Goal: Go to known website: Access a specific website the user already knows

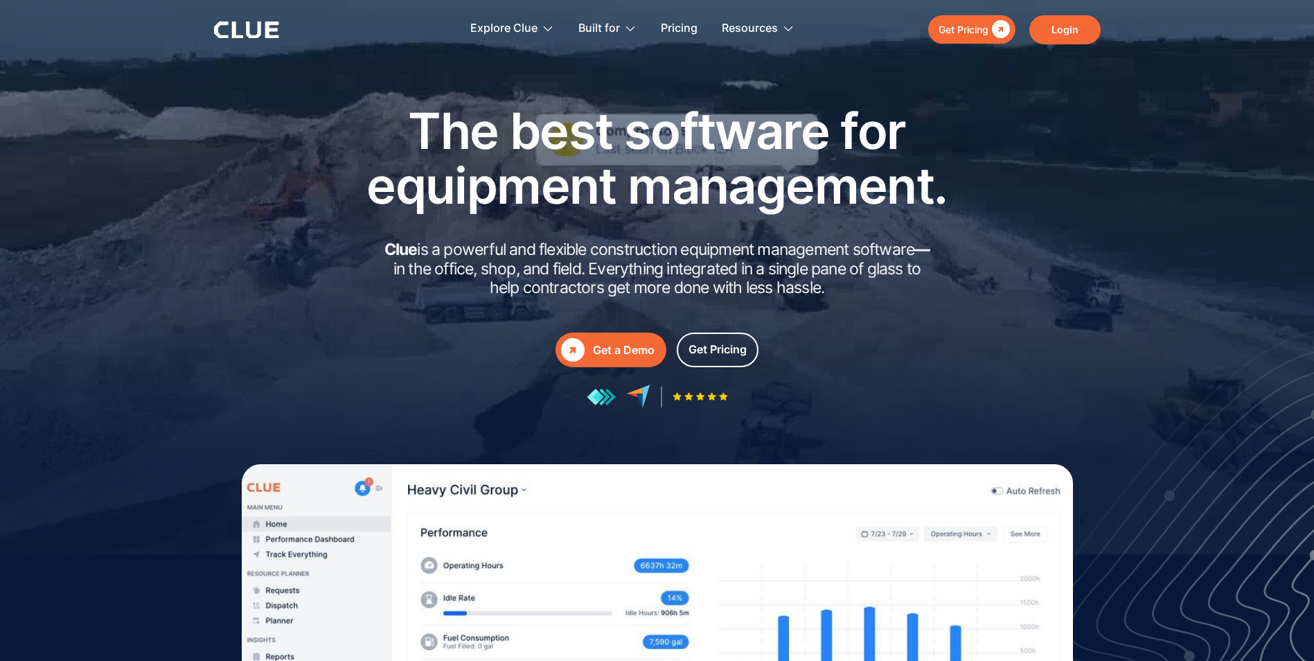
click at [1064, 29] on link "Login" at bounding box center [1065, 29] width 71 height 29
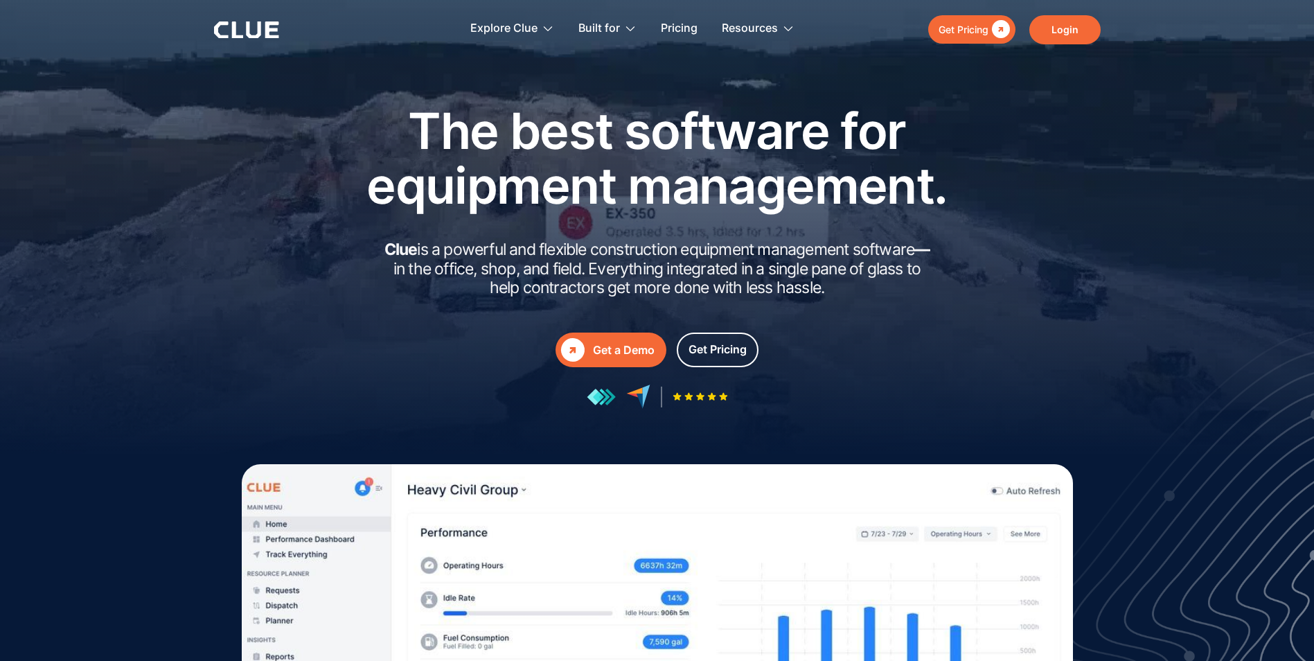
click at [1069, 36] on link "Login" at bounding box center [1065, 29] width 71 height 29
